Goal: Task Accomplishment & Management: Use online tool/utility

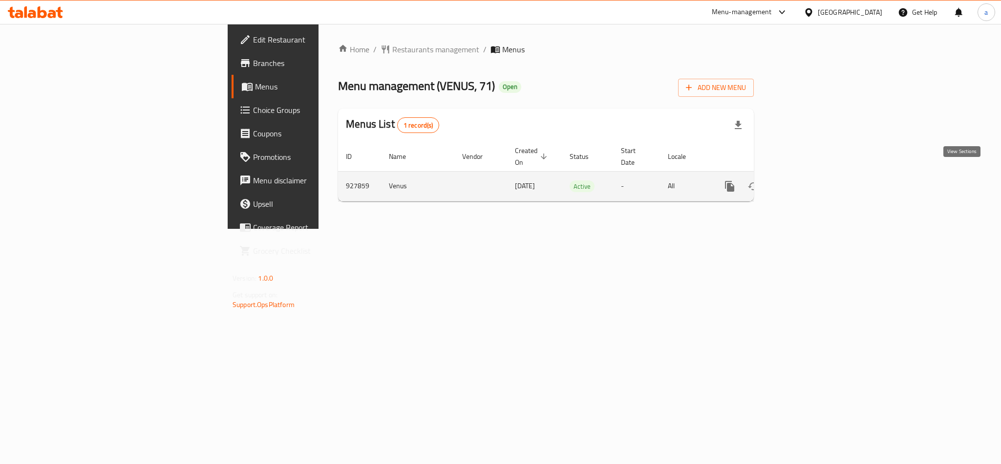
click at [806, 180] on icon "enhanced table" at bounding box center [801, 186] width 12 height 12
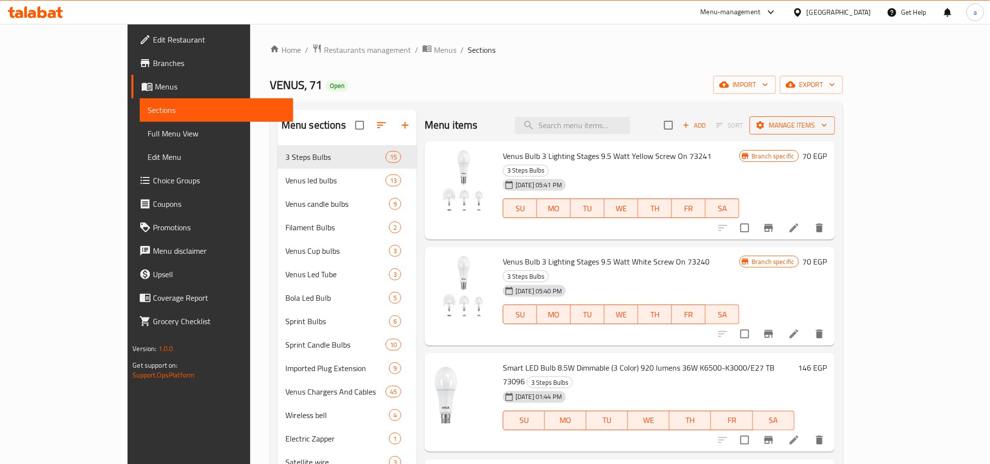
click at [827, 124] on span "Manage items" at bounding box center [792, 125] width 70 height 12
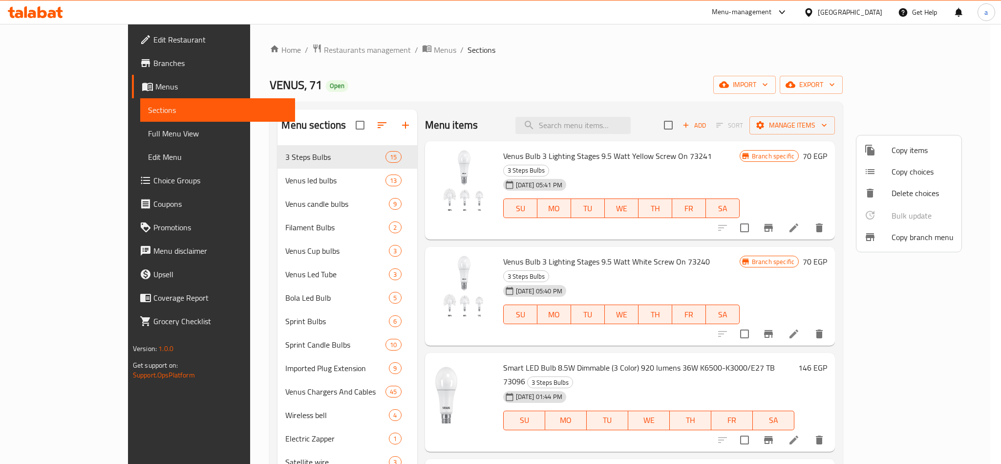
click at [50, 65] on div at bounding box center [500, 232] width 1001 height 464
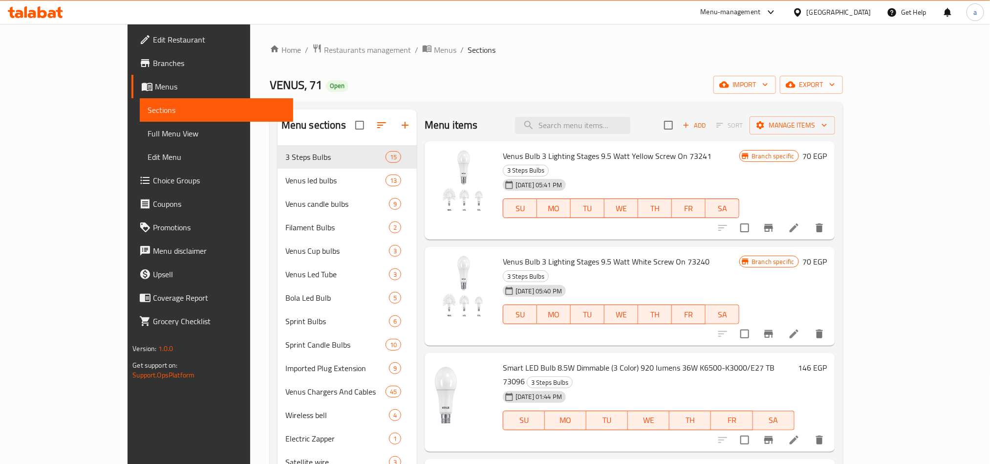
click at [153, 65] on span "Branches" at bounding box center [219, 63] width 132 height 12
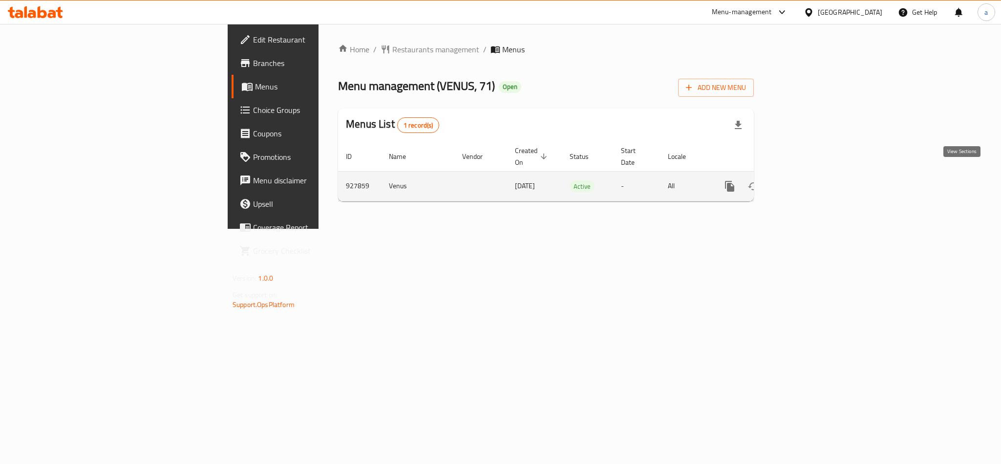
click at [805, 182] on icon "enhanced table" at bounding box center [800, 186] width 9 height 9
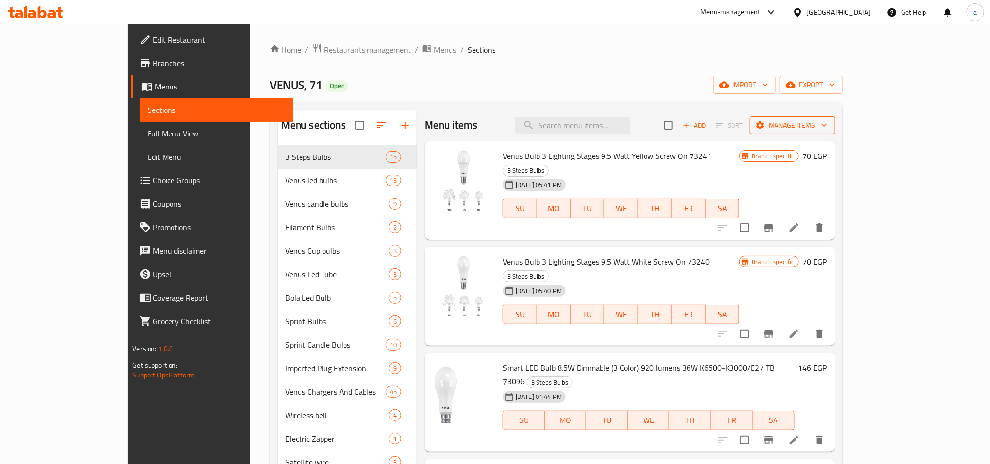
click at [829, 124] on icon "button" at bounding box center [824, 125] width 10 height 10
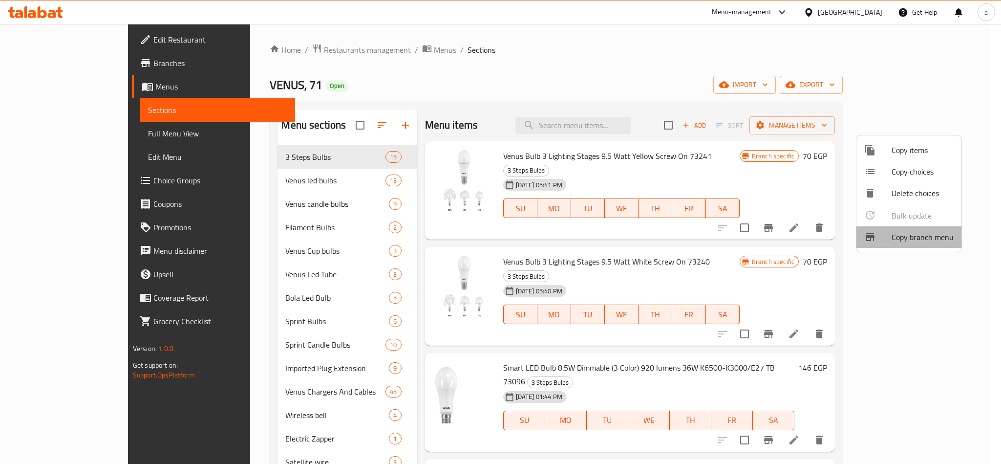
click at [915, 236] on span "Copy branch menu" at bounding box center [923, 237] width 62 height 12
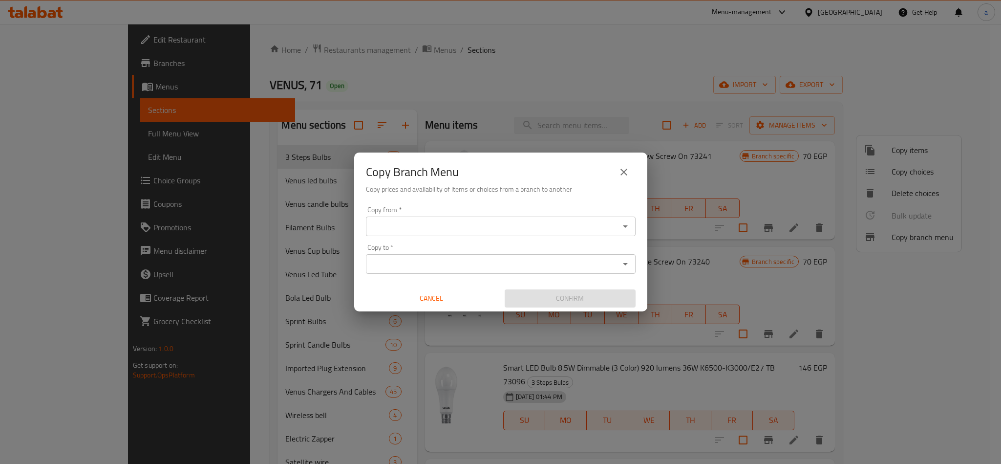
click at [412, 266] on input "Copy to   *" at bounding box center [493, 264] width 248 height 14
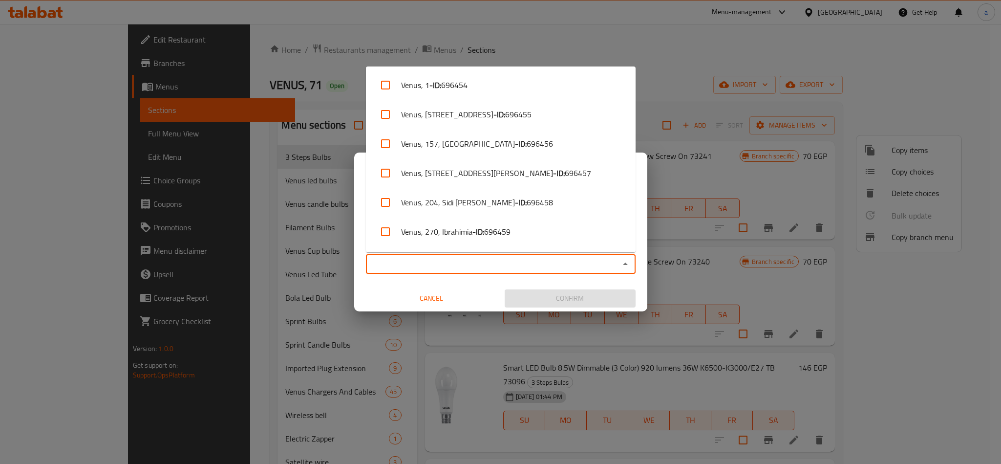
paste input "VENUS, 81, Kafr El Saraya"
type input "VENUS, 81, Kafr El Saraya"
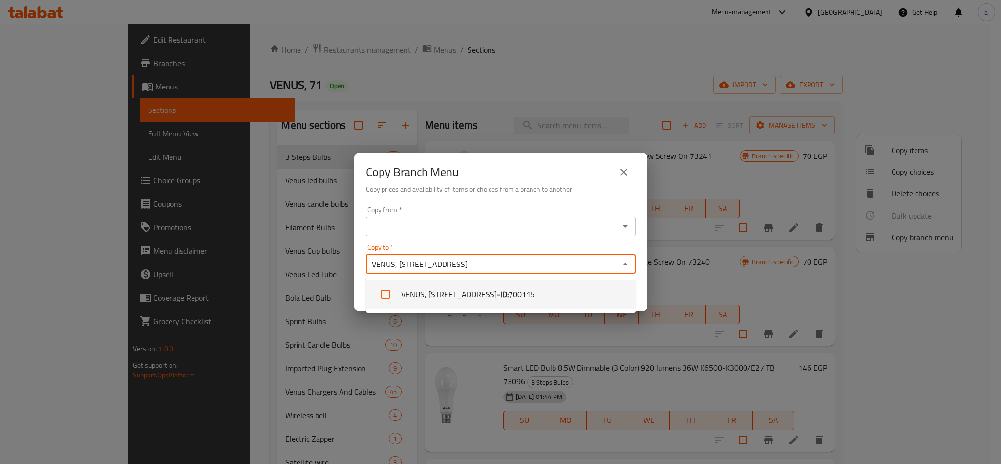
click at [432, 295] on li "VENUS, 81, Kafr El Saraya - ID: 700115" at bounding box center [501, 294] width 270 height 29
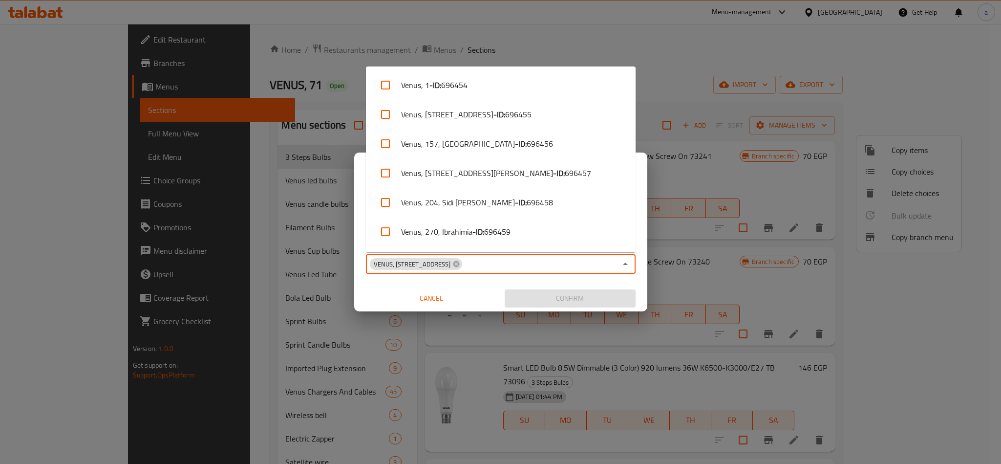
scroll to position [4335, 0]
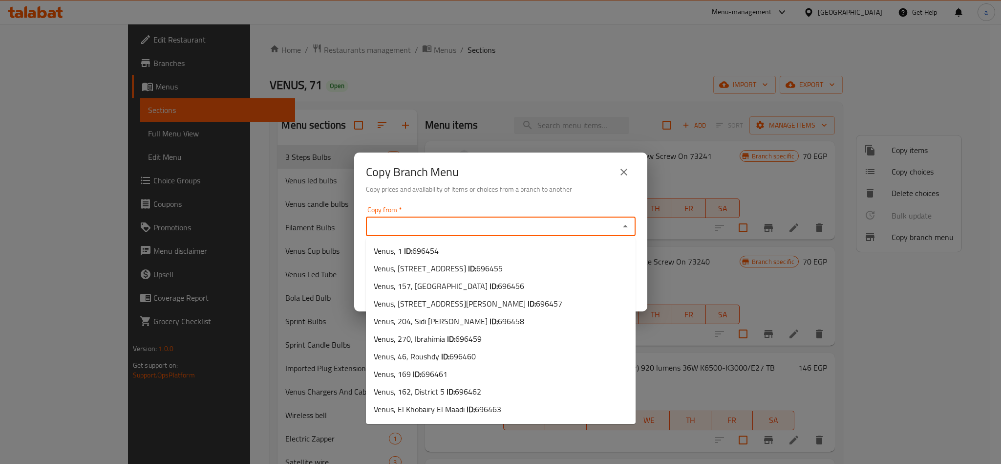
click at [423, 229] on input "Copy from   *" at bounding box center [493, 226] width 248 height 14
paste input "VENUS, 42, El Hadara 2"
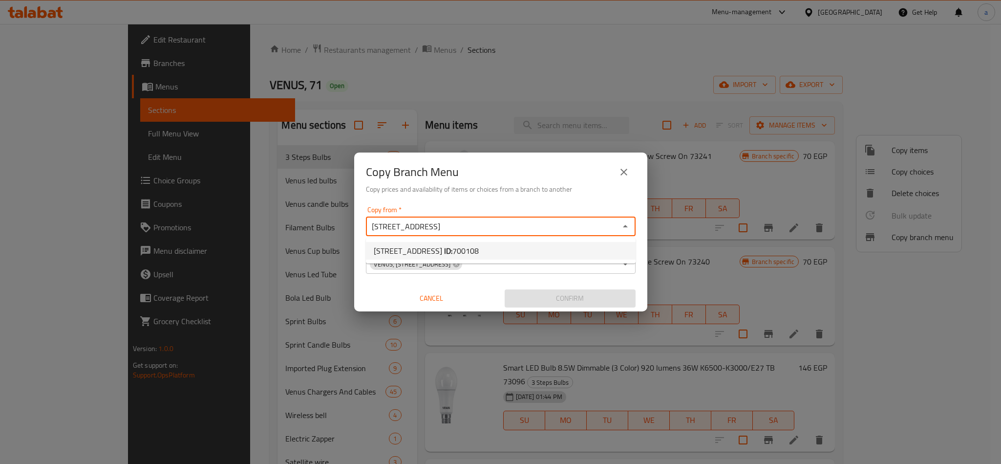
click at [410, 245] on span "VENUS, 42, El Hadara 2 ID: 700108" at bounding box center [426, 251] width 105 height 12
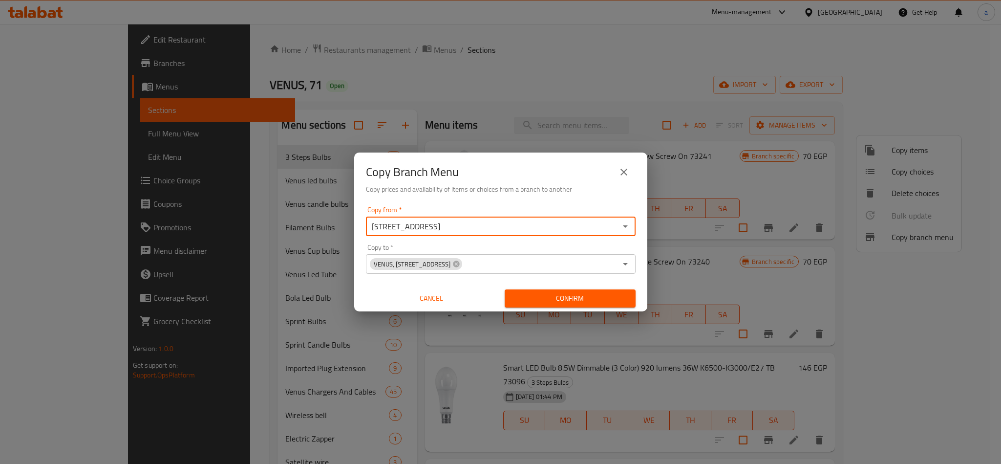
type input "VENUS, 42, El Hadara 2"
click at [464, 264] on input "Copy to   *" at bounding box center [539, 264] width 153 height 14
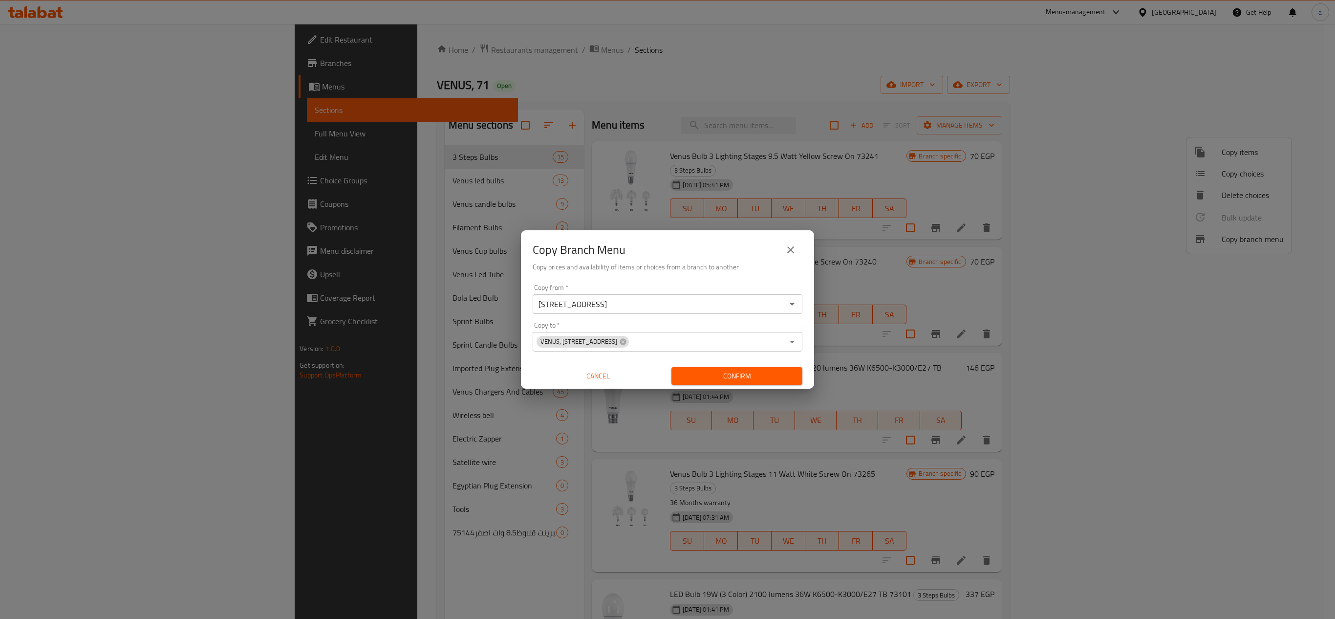
scroll to position [139, 0]
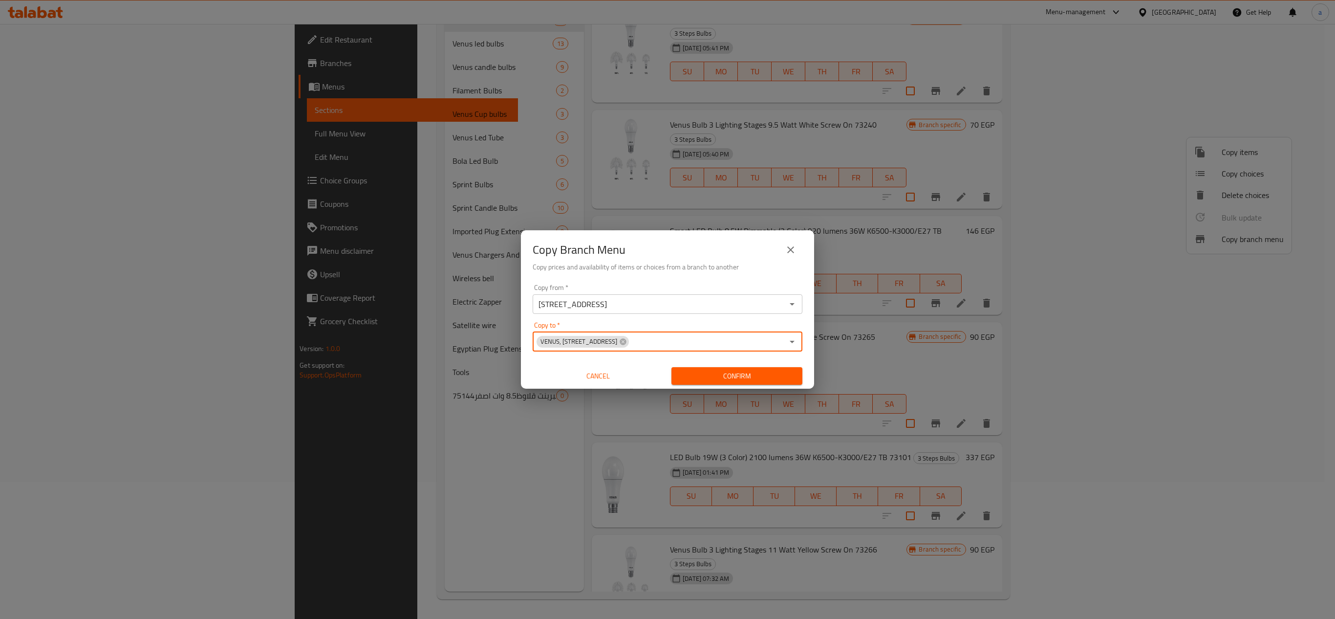
click at [632, 341] on input "Copy to   *" at bounding box center [706, 342] width 153 height 14
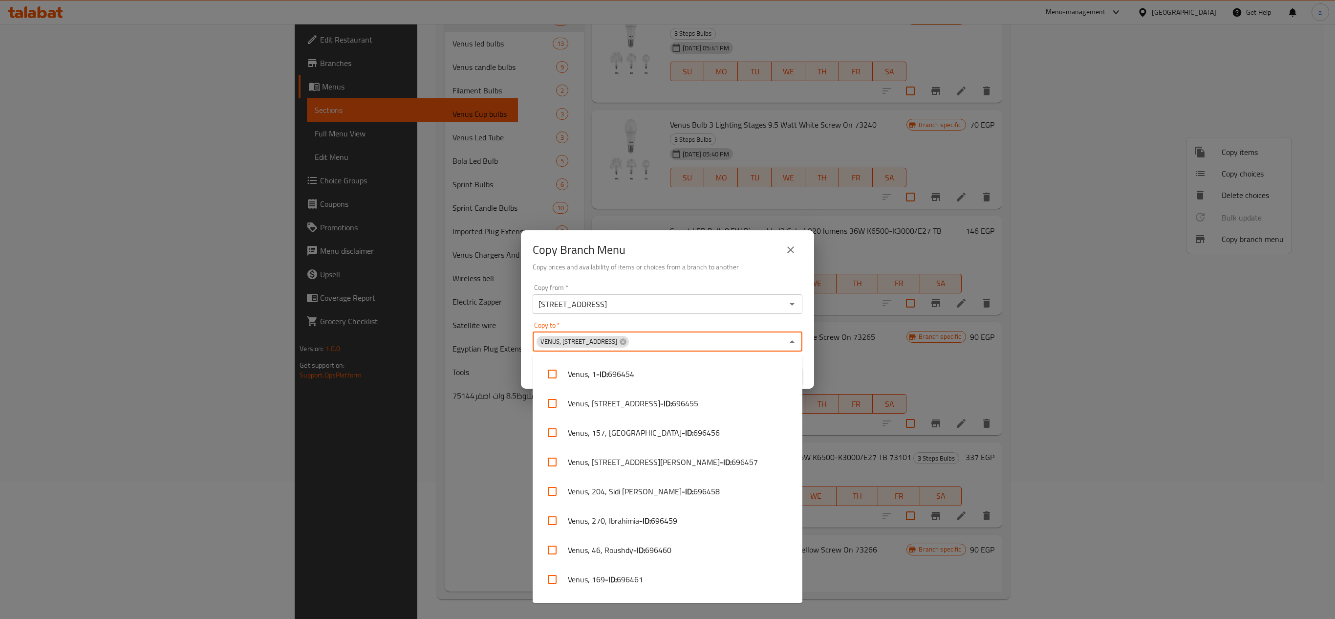
scroll to position [4274, 0]
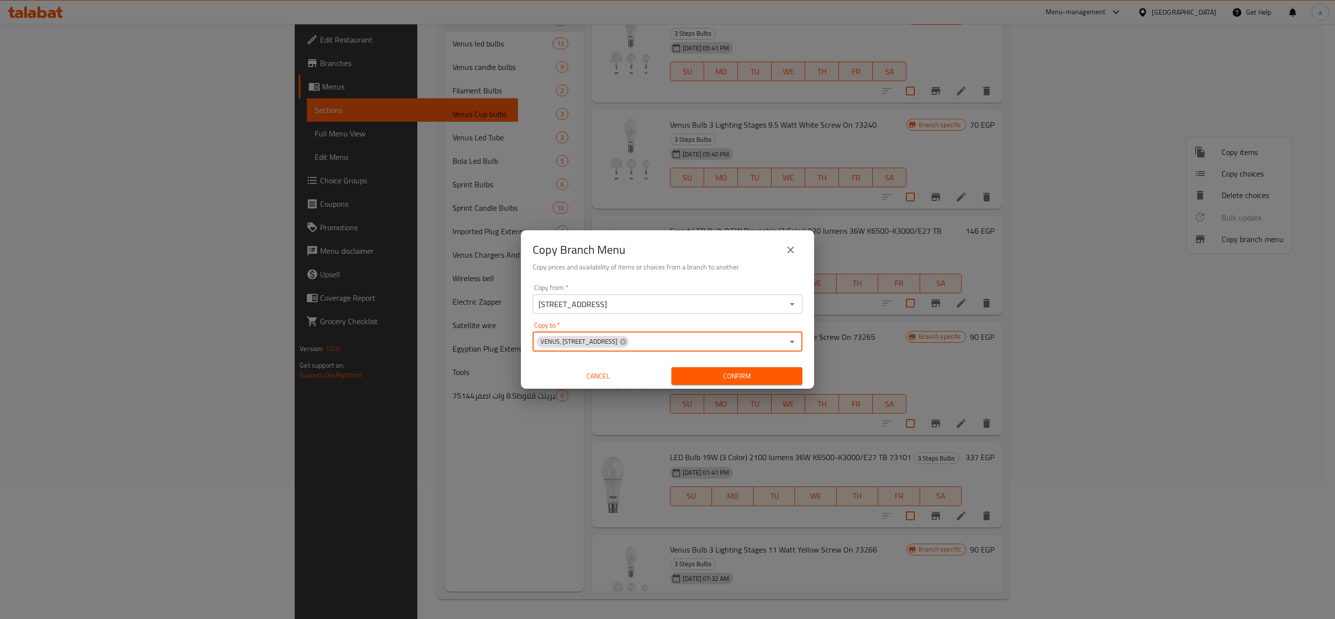
click at [632, 330] on div "Copy to   * VENUS, 81, Kafr El Saraya Copy to *" at bounding box center [668, 337] width 270 height 30
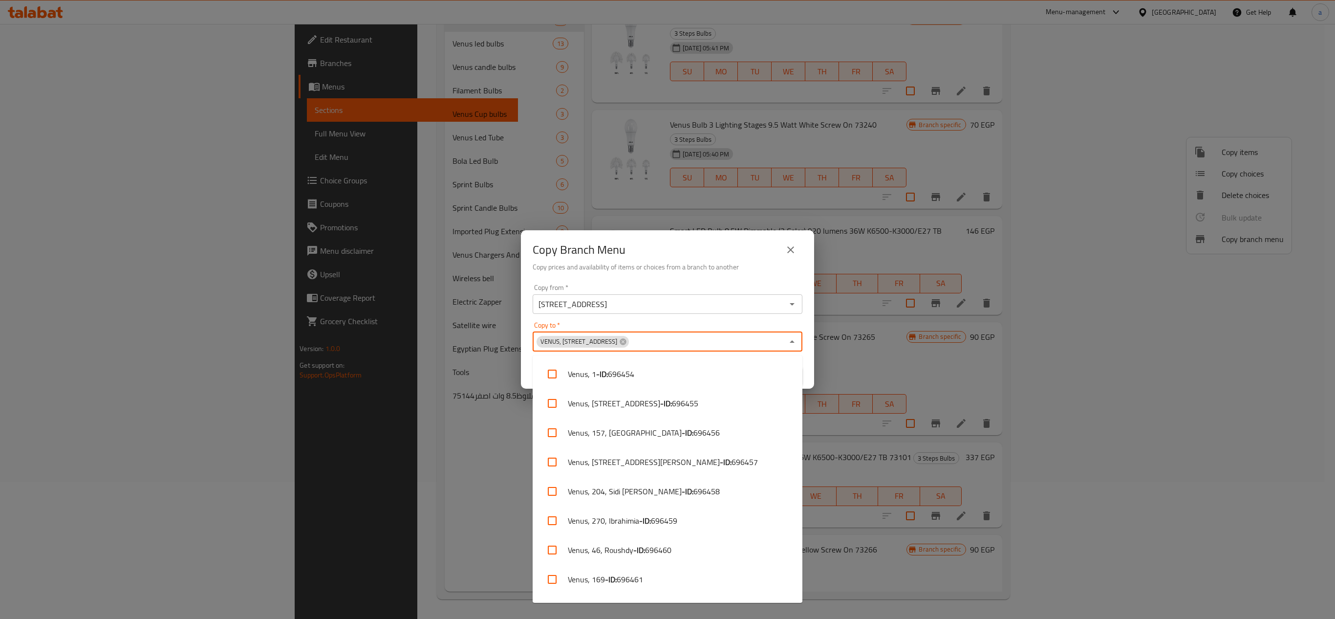
click at [631, 342] on input "Copy to   *" at bounding box center [706, 342] width 153 height 14
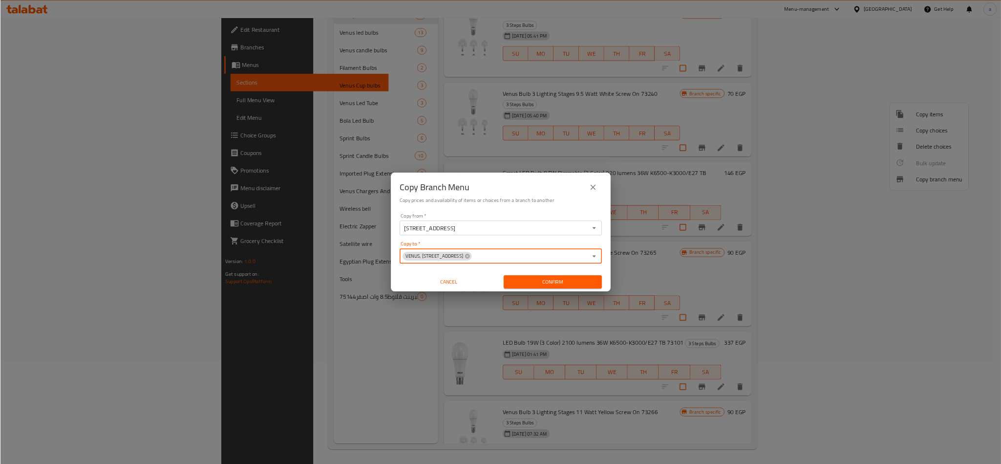
scroll to position [137, 0]
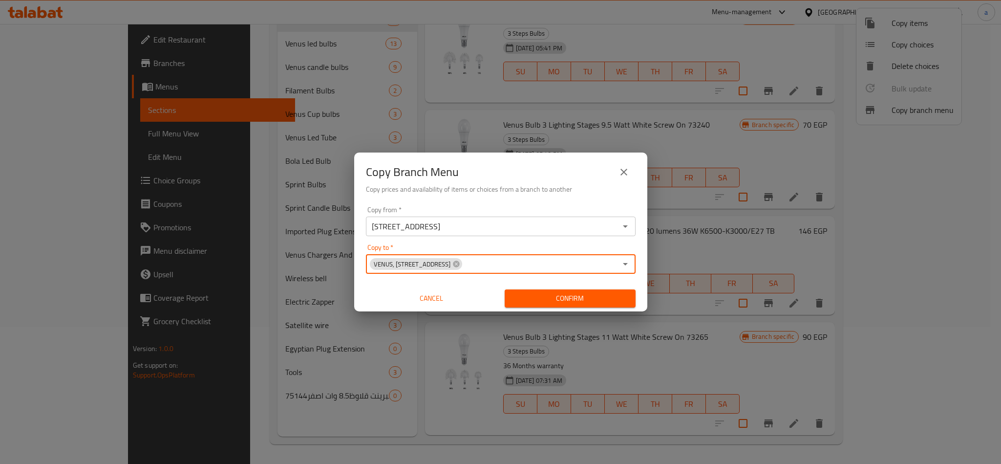
click at [549, 298] on span "Confirm" at bounding box center [570, 298] width 115 height 12
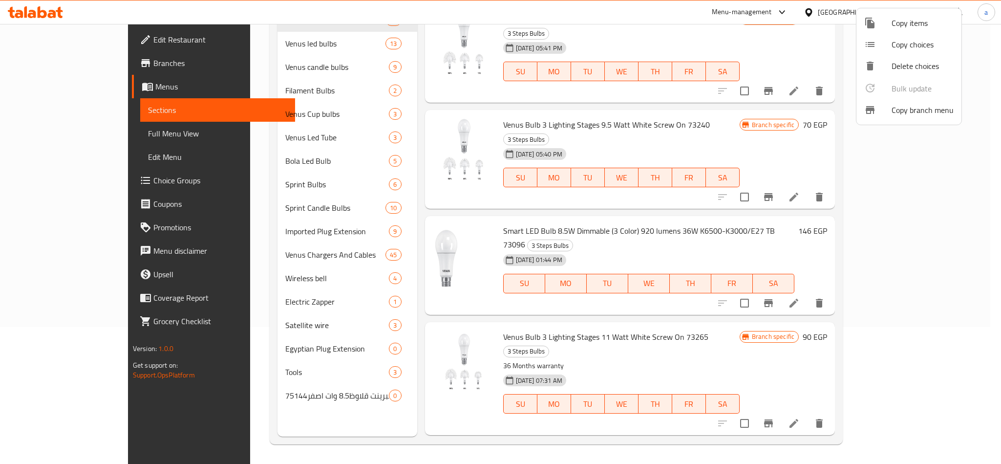
click at [978, 117] on div at bounding box center [500, 232] width 1001 height 464
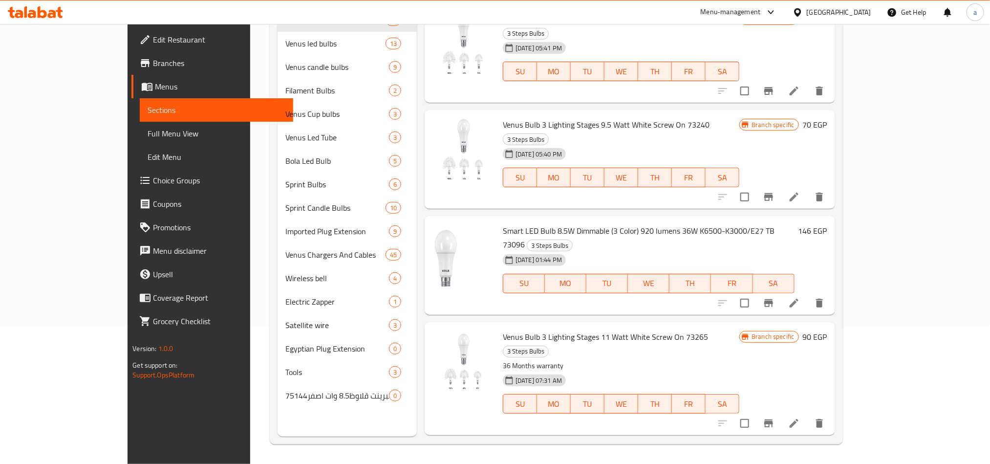
scroll to position [0, 0]
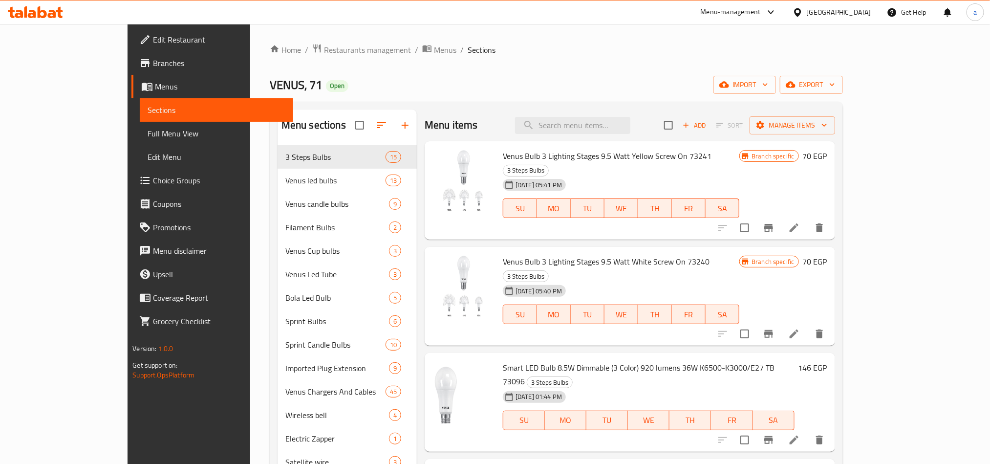
click at [153, 61] on span "Branches" at bounding box center [219, 63] width 132 height 12
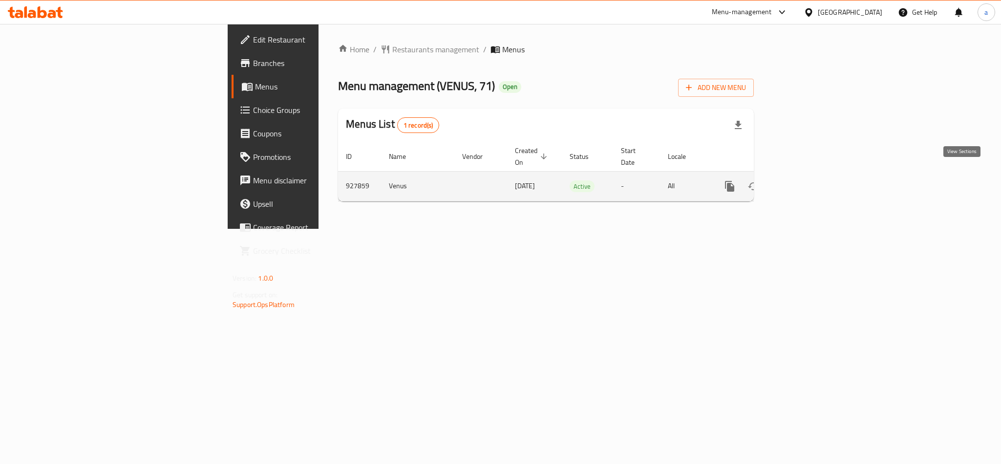
click at [812, 182] on link "enhanced table" at bounding box center [800, 185] width 23 height 23
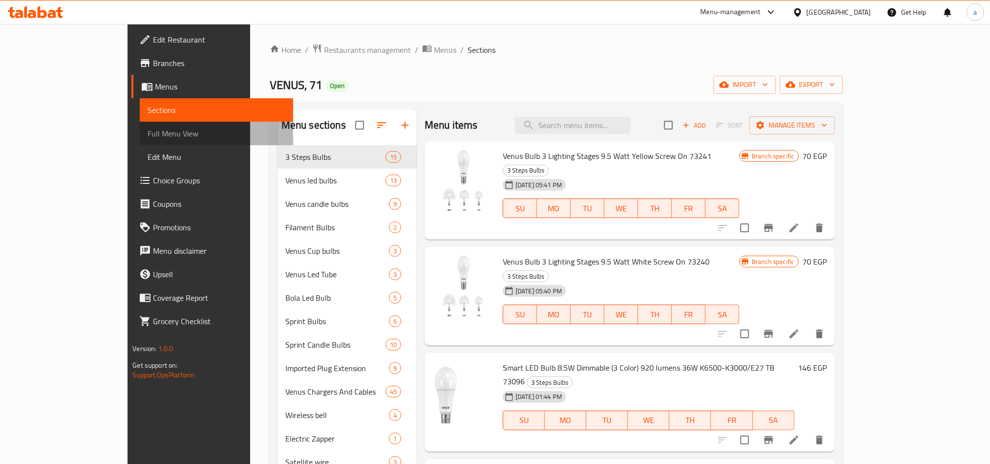
click at [148, 133] on span "Full Menu View" at bounding box center [216, 134] width 137 height 12
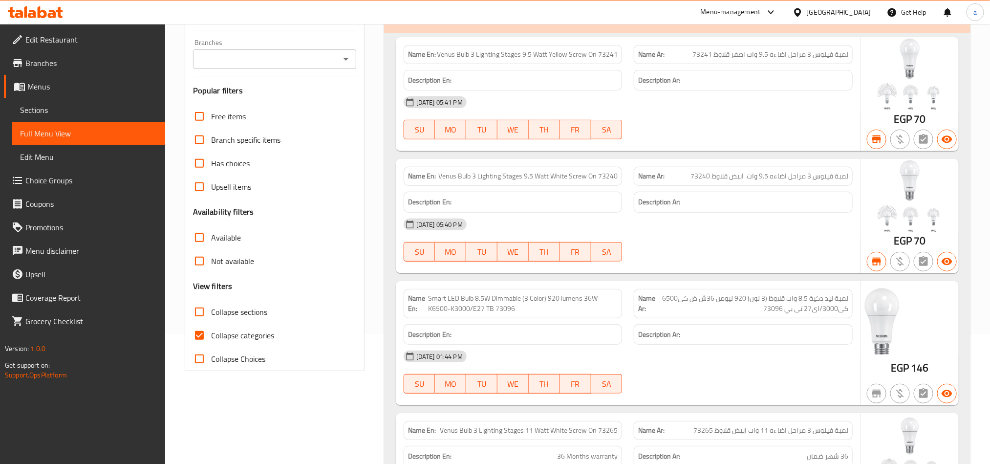
scroll to position [220, 0]
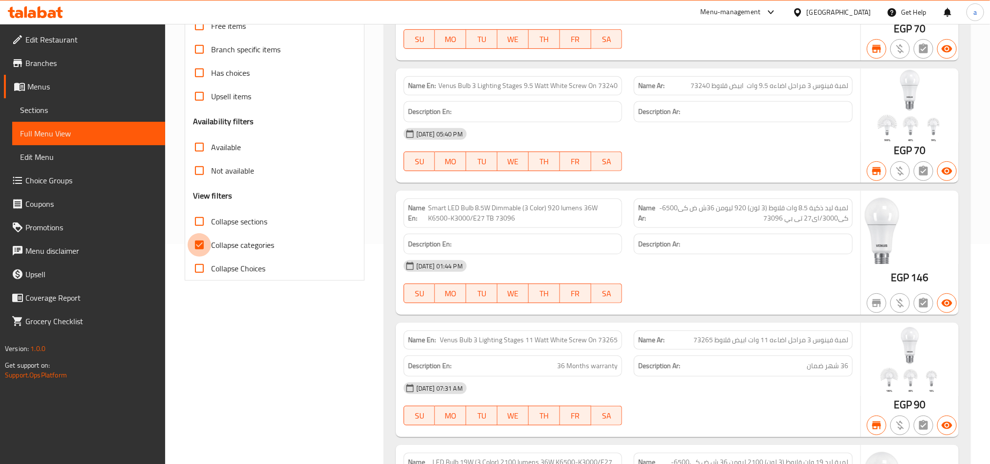
click at [199, 242] on input "Collapse categories" at bounding box center [199, 244] width 23 height 23
checkbox input "false"
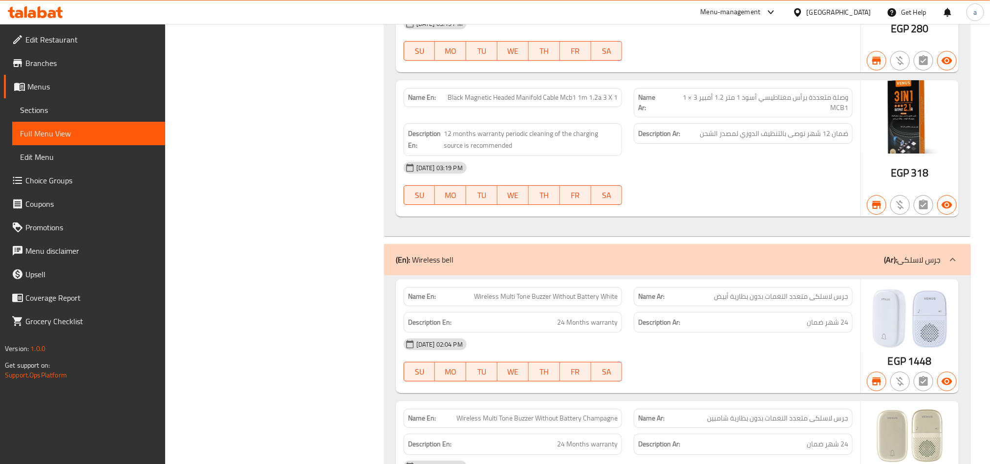
scroll to position [15309, 0]
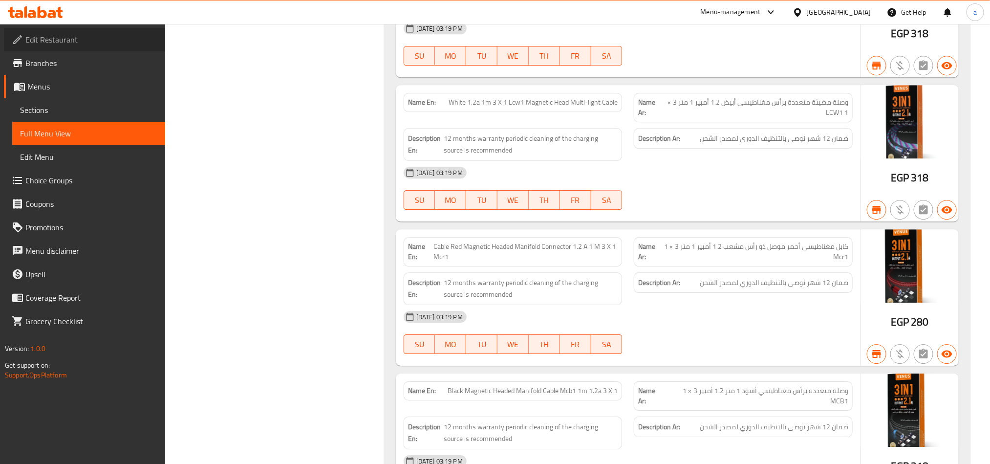
click at [66, 41] on span "Edit Restaurant" at bounding box center [91, 40] width 132 height 12
